Goal: Task Accomplishment & Management: Manage account settings

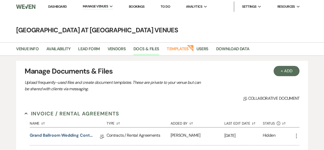
click at [59, 5] on link "Dashboard" at bounding box center [57, 6] width 18 height 4
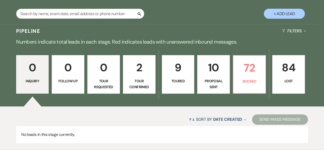
scroll to position [123, 0]
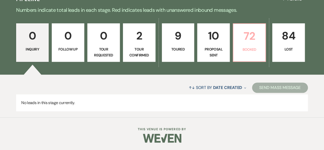
click at [247, 54] on link "72 Booked" at bounding box center [249, 42] width 33 height 38
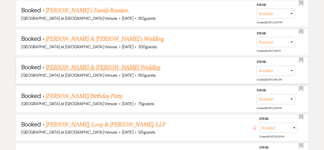
scroll to position [558, 0]
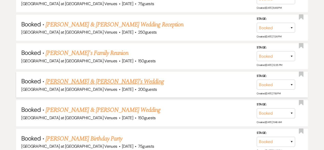
click at [80, 79] on link "[PERSON_NAME] & [PERSON_NAME]'s Wedding" at bounding box center [105, 81] width 118 height 9
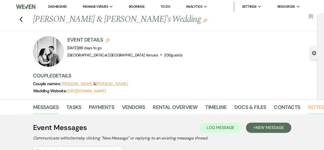
click at [315, 112] on link "Notes" at bounding box center [316, 108] width 16 height 11
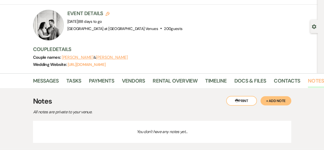
scroll to position [57, 0]
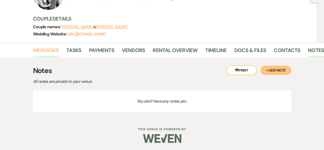
click at [42, 51] on link "Messages" at bounding box center [46, 51] width 26 height 11
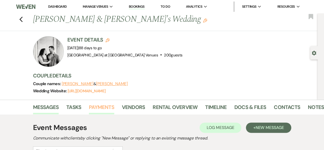
click at [107, 106] on link "Payments" at bounding box center [101, 108] width 25 height 11
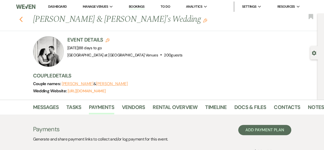
click at [23, 21] on use "button" at bounding box center [20, 20] width 3 height 6
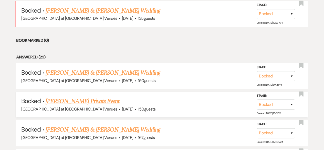
scroll to position [174, 0]
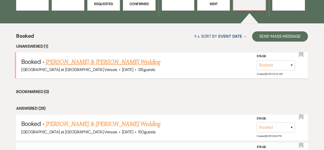
click at [119, 59] on link "[PERSON_NAME] & [PERSON_NAME] Wedding" at bounding box center [103, 61] width 115 height 9
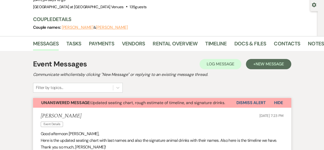
scroll to position [77, 0]
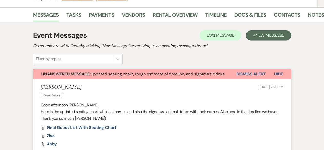
click at [260, 73] on button "Dismiss Alert" at bounding box center [251, 74] width 29 height 10
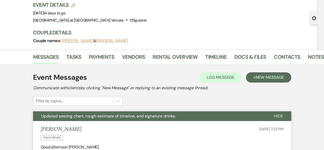
scroll to position [0, 0]
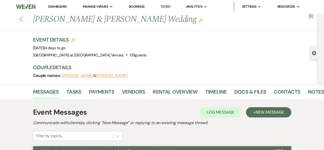
click at [23, 19] on use "button" at bounding box center [20, 20] width 3 height 6
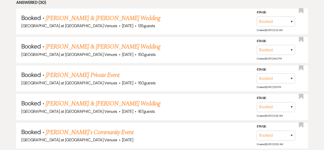
scroll to position [276, 0]
